Goal: Find specific page/section: Find specific page/section

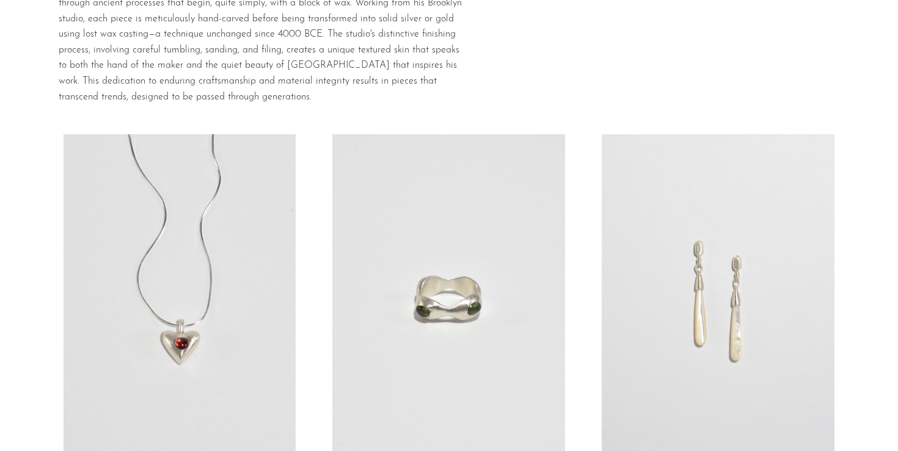
scroll to position [169, 0]
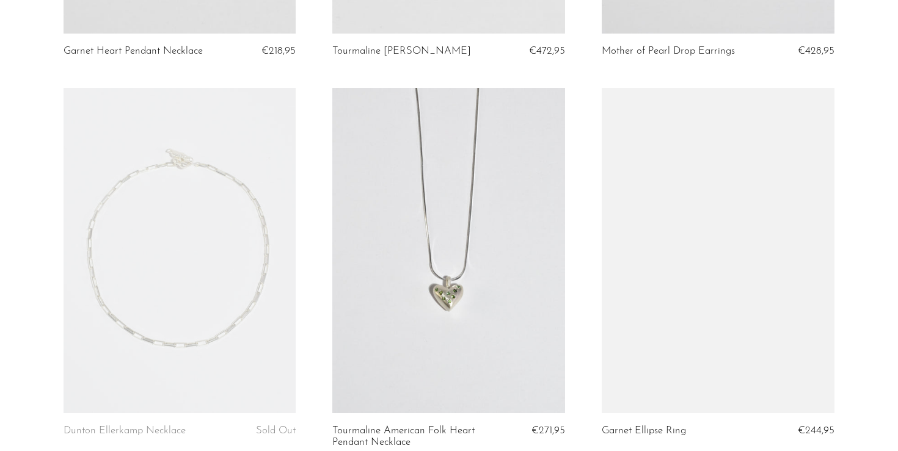
scroll to position [533, 0]
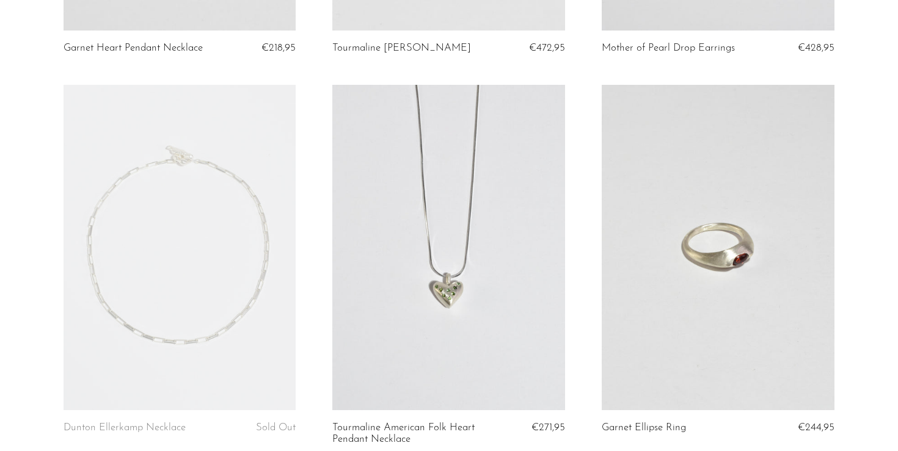
click at [443, 304] on link at bounding box center [448, 248] width 233 height 326
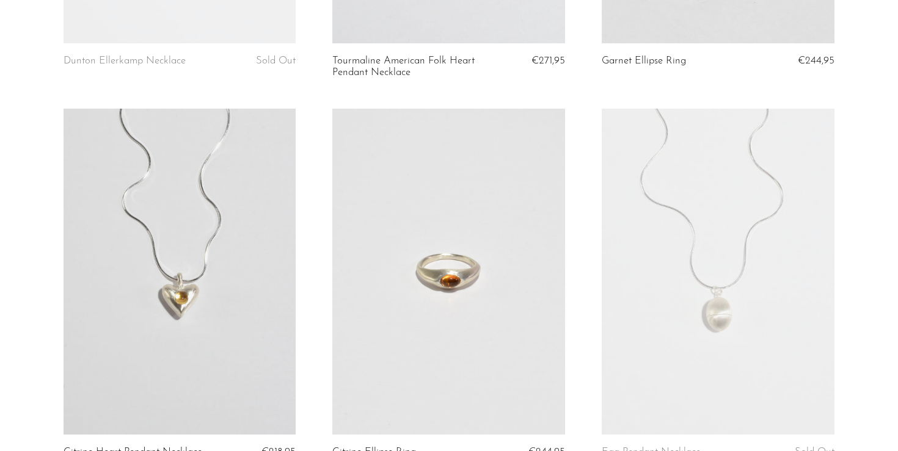
scroll to position [1005, 0]
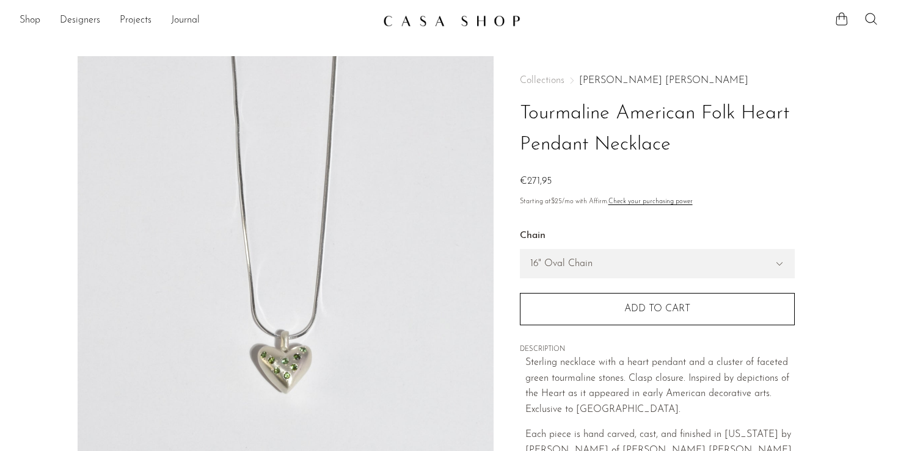
click at [594, 79] on link "[PERSON_NAME] [PERSON_NAME]" at bounding box center [663, 81] width 169 height 10
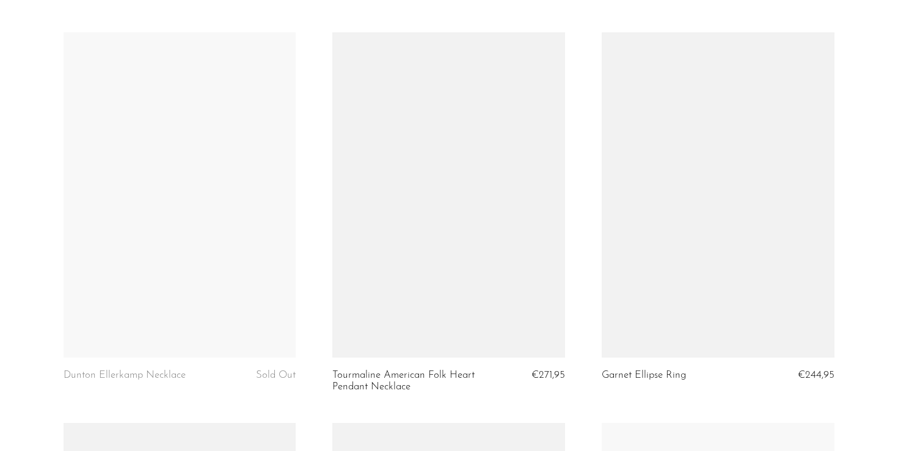
scroll to position [605, 0]
